Goal: Navigation & Orientation: Find specific page/section

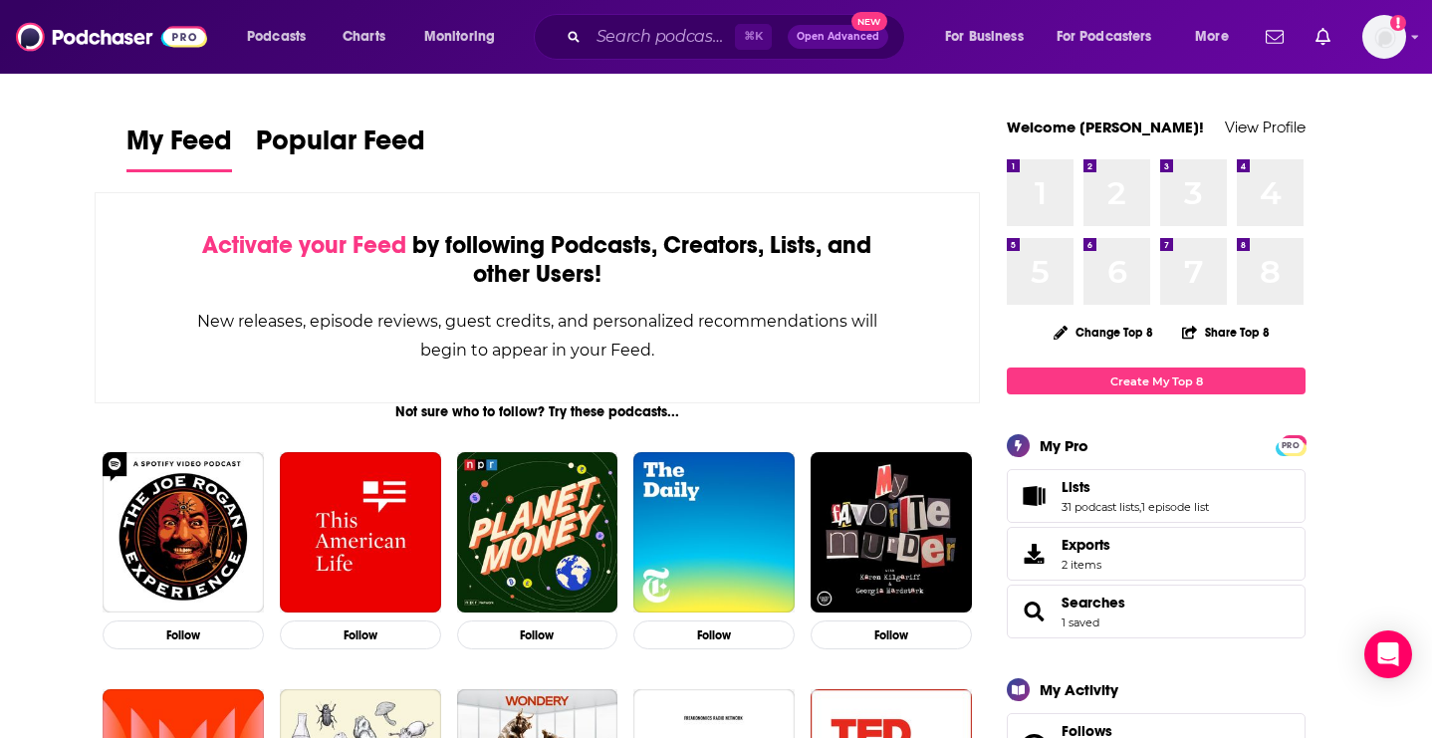
click at [1076, 480] on span "Lists" at bounding box center [1076, 487] width 29 height 18
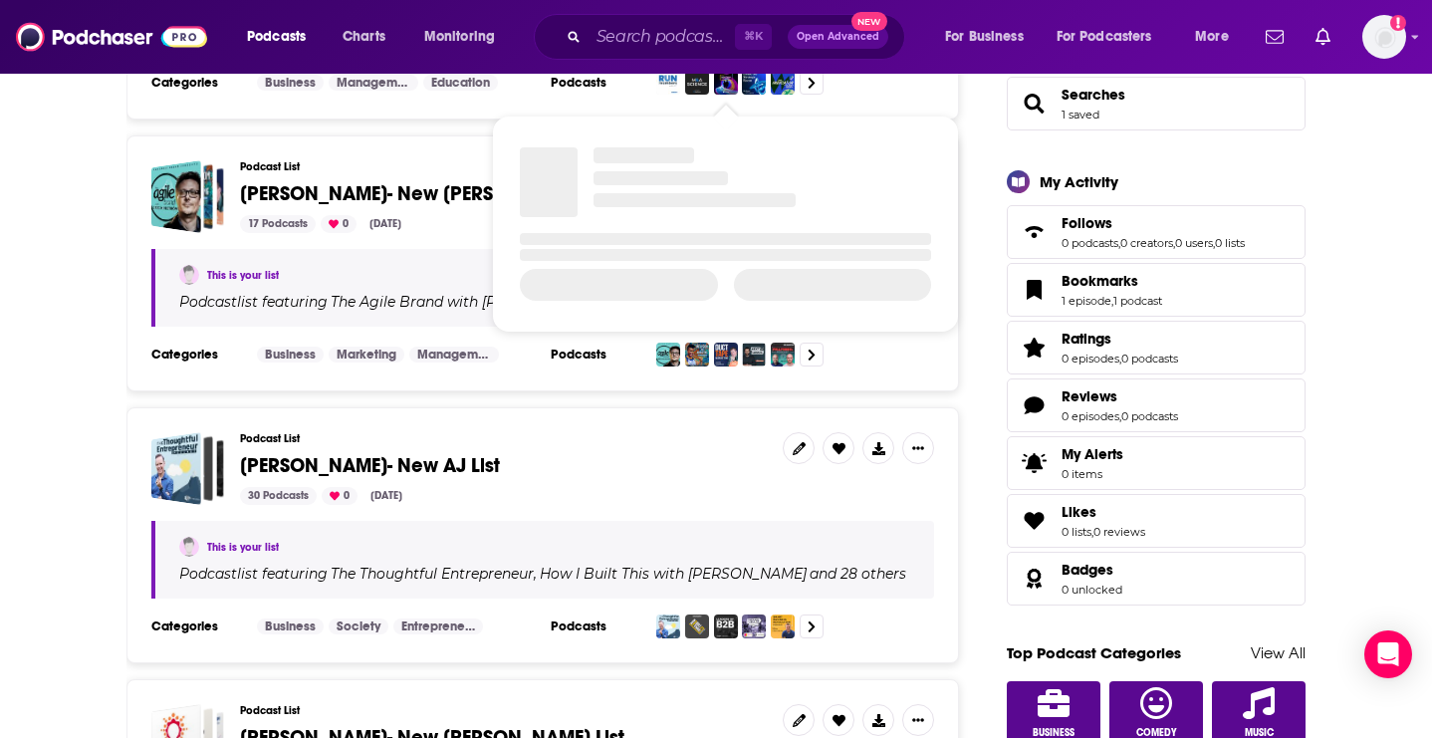
scroll to position [797, 0]
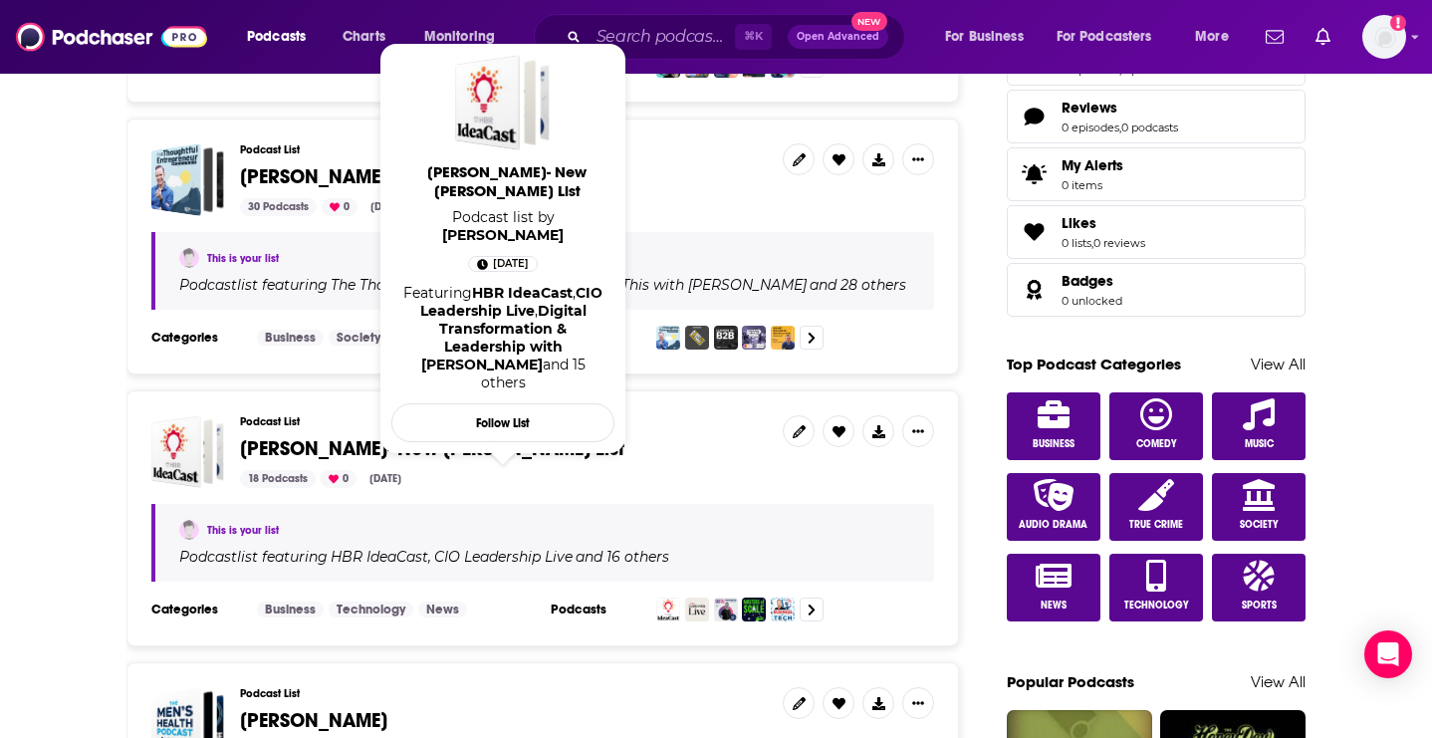
click at [416, 451] on span "[PERSON_NAME]- New [PERSON_NAME] List" at bounding box center [432, 448] width 384 height 25
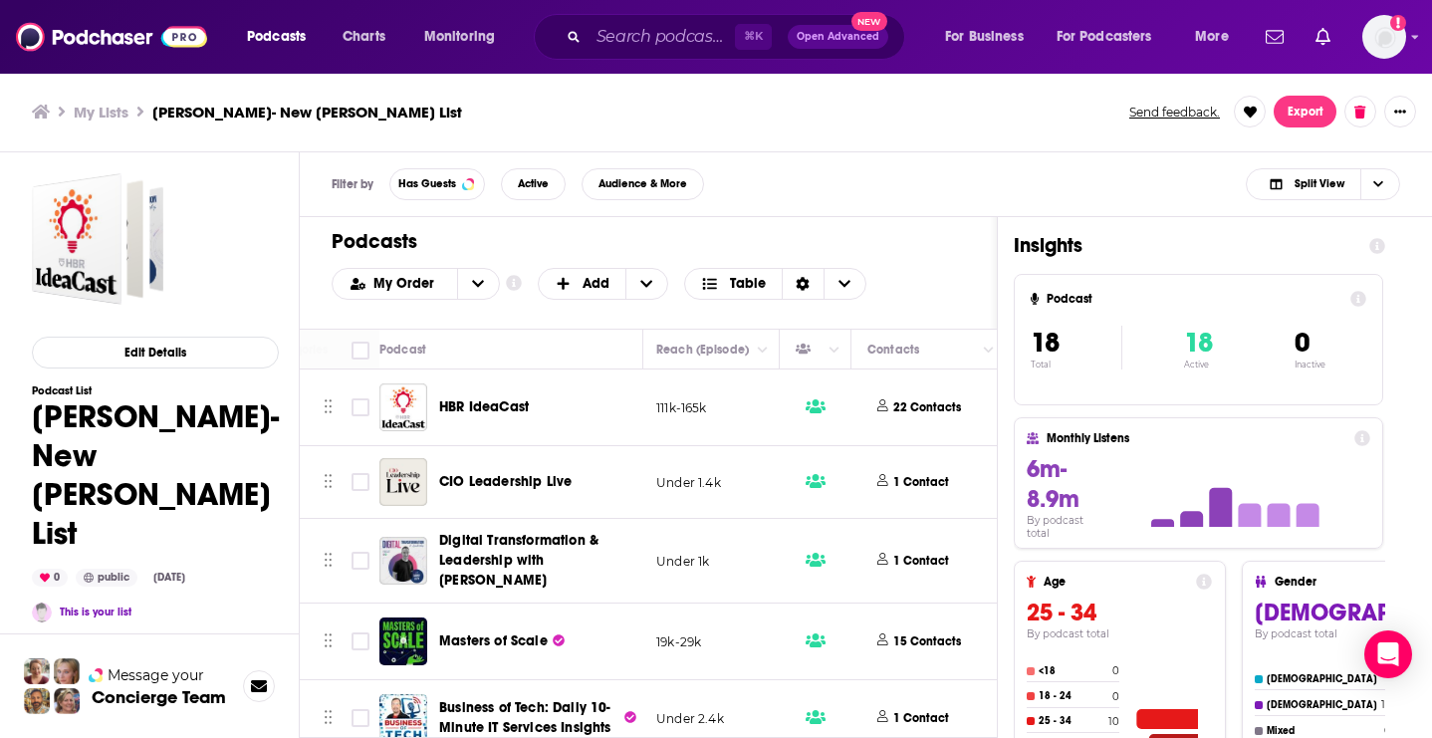
scroll to position [0, 744]
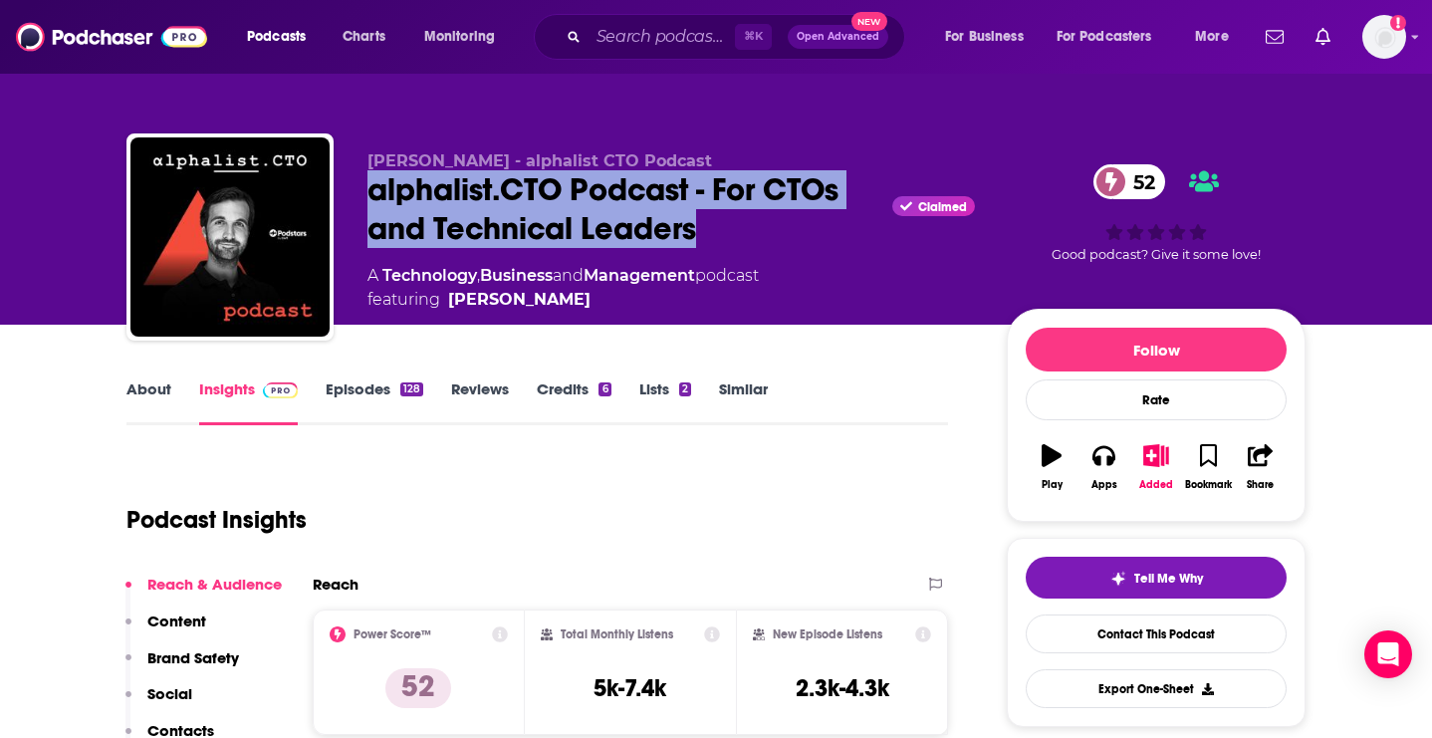
drag, startPoint x: 360, startPoint y: 185, endPoint x: 710, endPoint y: 241, distance: 355.0
click at [710, 241] on div "Tobias Schlottke - alphalist CTO Podcast alphalist.CTO Podcast - For CTOs and T…" at bounding box center [715, 240] width 1179 height 215
